Goal: Check status: Check status

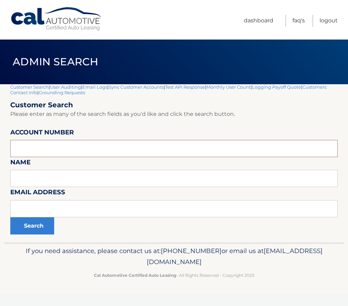
click at [54, 146] on input "text" at bounding box center [174, 148] width 328 height 17
paste input "44455781797"
type input "44455781797"
click at [40, 224] on button "Search" at bounding box center [32, 225] width 44 height 17
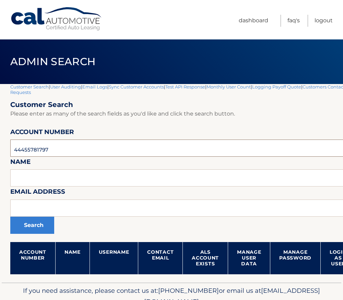
drag, startPoint x: 51, startPoint y: 150, endPoint x: -41, endPoint y: 150, distance: 91.3
click at [0, 150] on html "Cal Automotive Menu Dashboard FAQ's Logout" at bounding box center [171, 150] width 343 height 300
click at [28, 143] on input "text" at bounding box center [202, 148] width 385 height 17
type input "44455965409"
click at [10, 217] on button "Search" at bounding box center [32, 225] width 44 height 17
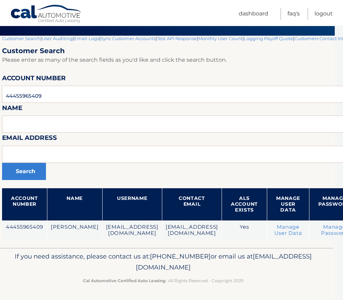
scroll to position [61, 122]
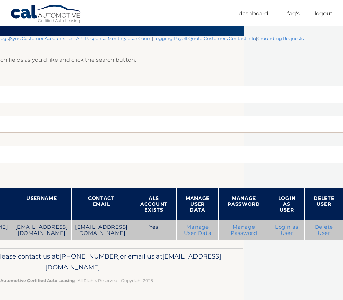
click at [283, 224] on link "Login as User" at bounding box center [286, 230] width 23 height 12
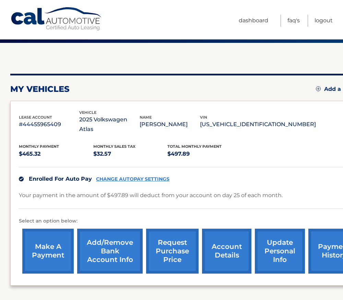
scroll to position [90, 0]
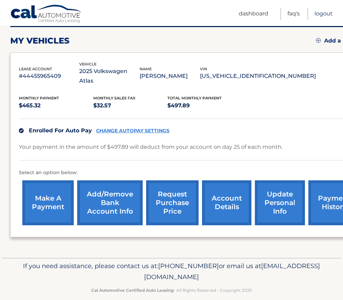
click at [325, 15] on link "Logout" at bounding box center [324, 14] width 18 height 12
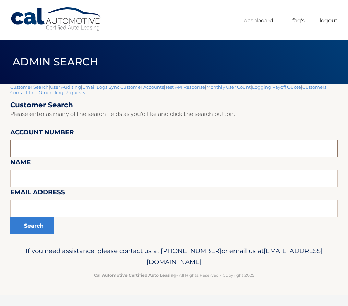
click at [39, 153] on input "text" at bounding box center [174, 148] width 328 height 17
type input "44455971976"
click at [10, 217] on button "Search" at bounding box center [32, 225] width 44 height 17
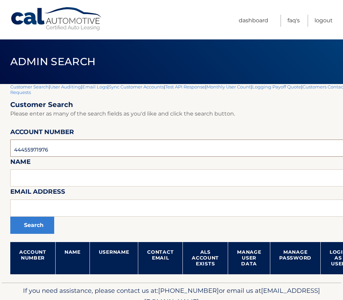
click at [41, 153] on input "44455971976" at bounding box center [202, 148] width 385 height 17
click at [38, 152] on input "44455971976" at bounding box center [202, 148] width 385 height 17
type input "44455979500"
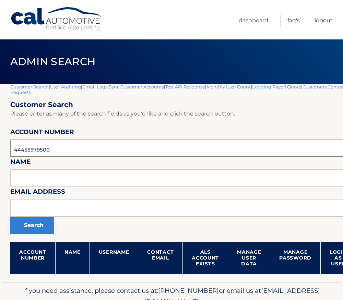
click at [10, 217] on button "Search" at bounding box center [32, 225] width 44 height 17
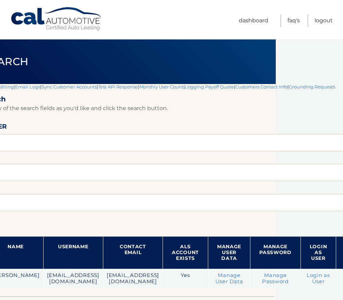
scroll to position [0, 102]
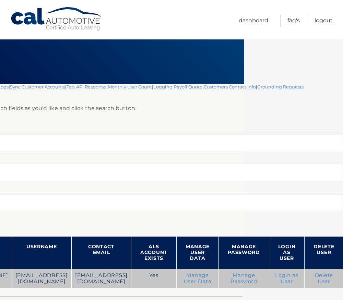
click at [285, 278] on link "Login as User" at bounding box center [286, 279] width 23 height 12
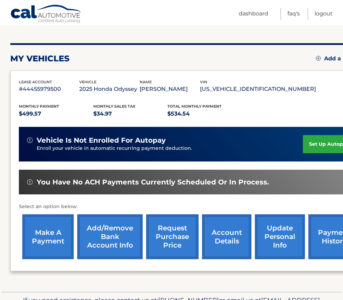
scroll to position [116, 0]
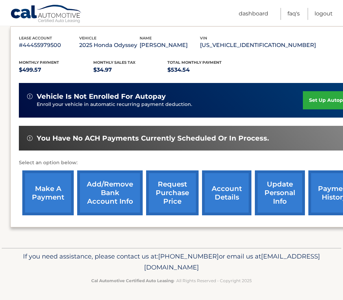
click at [325, 195] on link "payment history" at bounding box center [334, 193] width 51 height 45
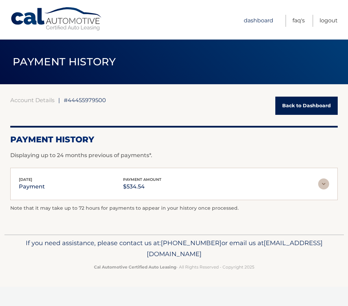
click at [259, 20] on link "Dashboard" at bounding box center [259, 21] width 30 height 12
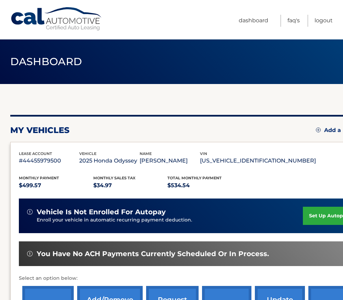
click at [32, 161] on p "#44455979500" at bounding box center [49, 161] width 60 height 10
copy p "44455979500"
